Goal: Navigation & Orientation: Find specific page/section

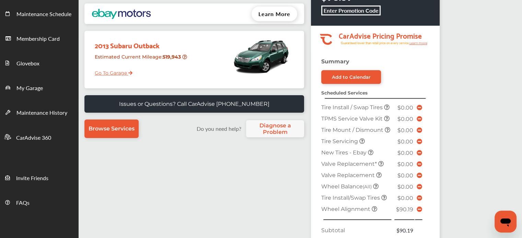
scroll to position [78, 0]
click at [39, 88] on span "My Garage" at bounding box center [29, 88] width 26 height 9
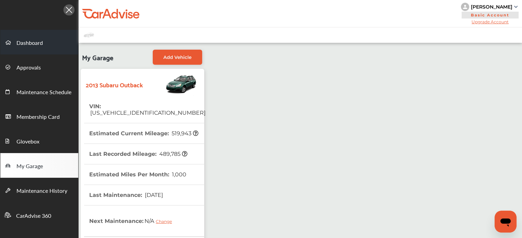
click at [43, 43] on link "Dashboard" at bounding box center [39, 42] width 78 height 25
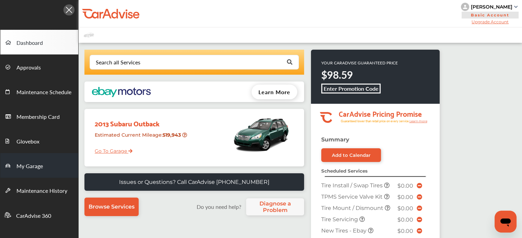
click at [37, 171] on link "My Garage" at bounding box center [39, 165] width 78 height 25
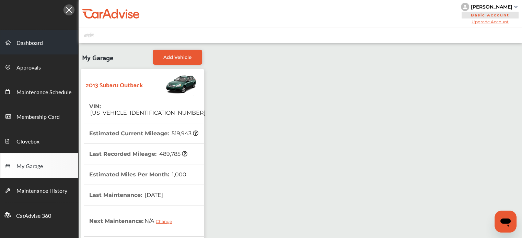
click at [34, 40] on span "Dashboard" at bounding box center [29, 43] width 26 height 9
